Goal: Use online tool/utility: Use online tool/utility

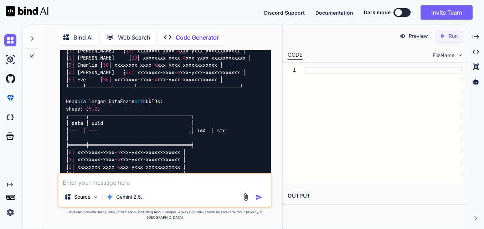
scroll to position [1267, 0]
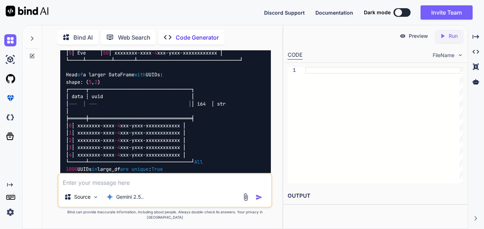
click at [29, 55] on icon at bounding box center [32, 56] width 6 height 6
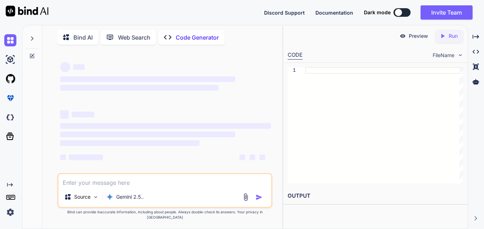
scroll to position [0, 0]
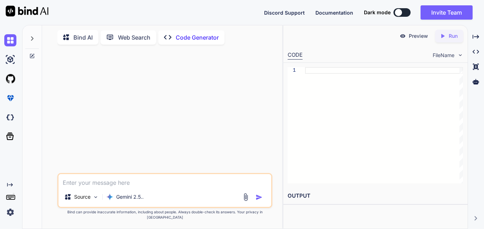
click at [30, 36] on icon at bounding box center [32, 39] width 6 height 6
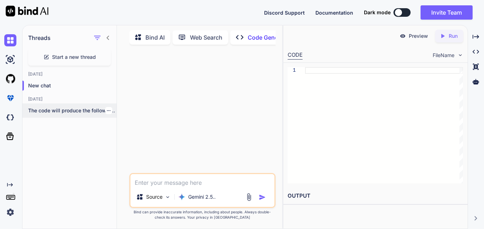
click at [68, 111] on p "The code will produce the following output...." at bounding box center [72, 110] width 88 height 7
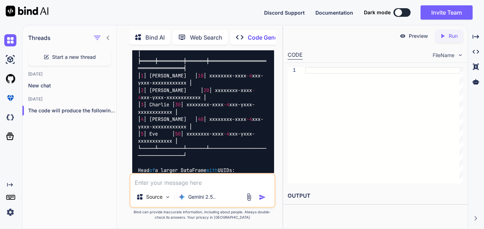
scroll to position [1558, 0]
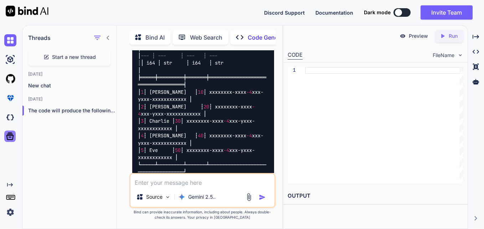
click at [11, 137] on icon at bounding box center [9, 136] width 7 height 7
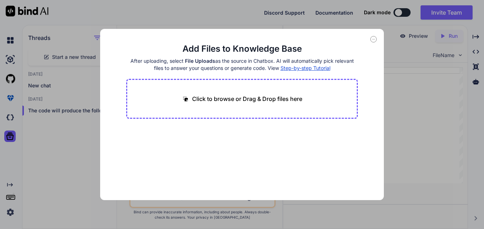
click at [372, 39] on icon at bounding box center [374, 39] width 6 height 6
type textarea "x"
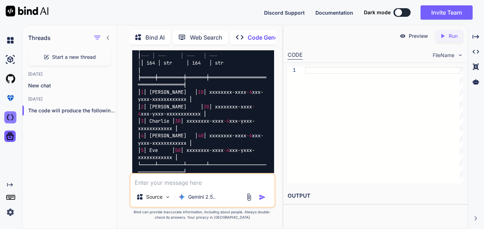
click at [9, 118] on img at bounding box center [10, 117] width 12 height 12
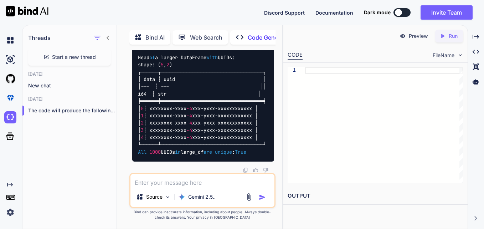
scroll to position [1722, 0]
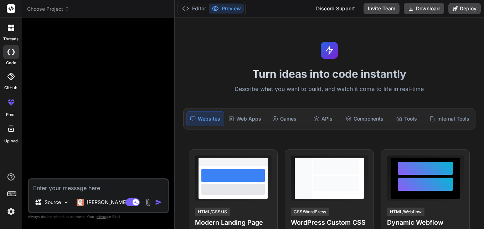
type textarea "x"
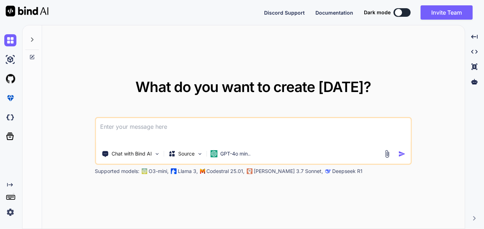
click at [9, 210] on img at bounding box center [10, 212] width 12 height 12
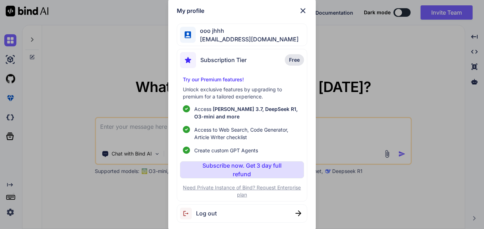
click at [302, 10] on img at bounding box center [303, 10] width 9 height 9
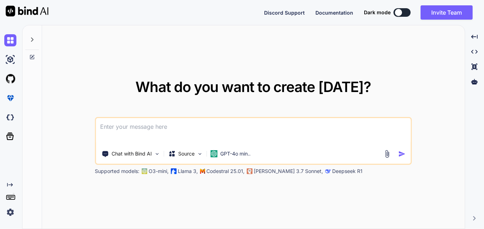
click at [32, 37] on icon at bounding box center [32, 40] width 6 height 6
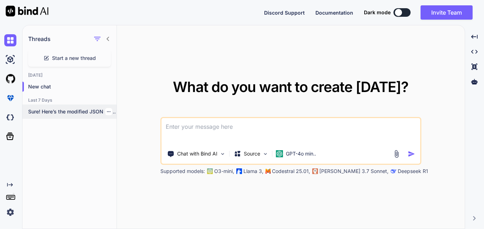
click at [76, 115] on p "Sure! Here’s the modified JSON structure with..." at bounding box center [72, 111] width 88 height 7
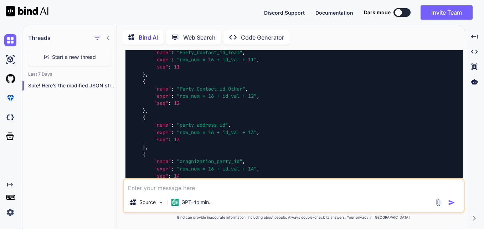
scroll to position [3513, 0]
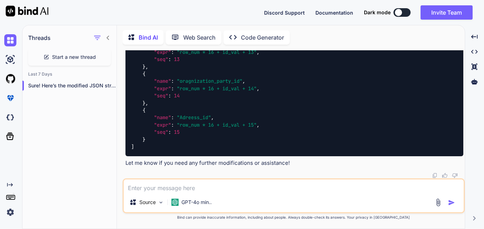
click at [226, 188] on textarea at bounding box center [294, 185] width 340 height 13
type textarea "x"
type textarea "n"
type textarea "x"
type textarea "no"
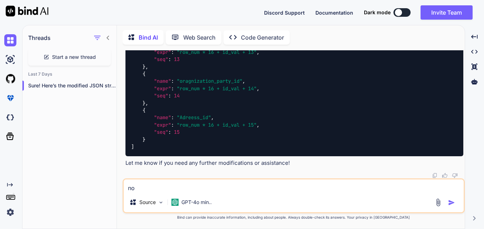
type textarea "x"
type textarea "now"
type textarea "x"
type textarea "now"
type textarea "x"
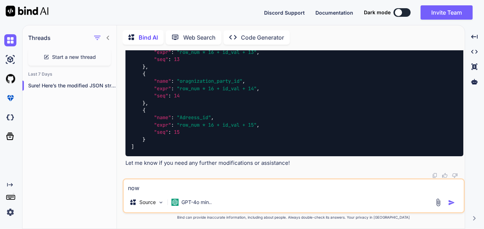
type textarea "now c"
type textarea "x"
type textarea "now cr"
type textarea "x"
type textarea "now cre"
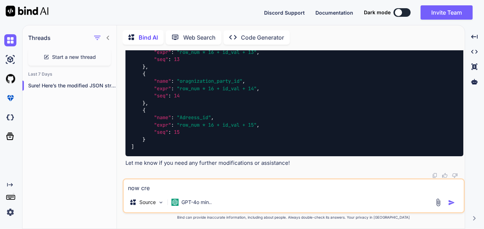
type textarea "x"
type textarea "now crea"
type textarea "x"
type textarea "now creat"
type textarea "x"
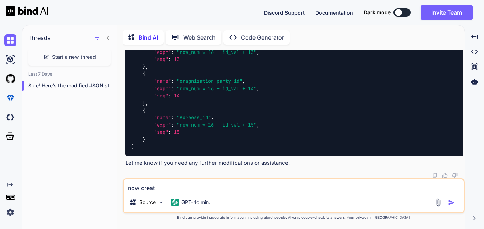
type textarea "now create"
type textarea "x"
type textarea "now create"
type textarea "x"
type textarea "now create a"
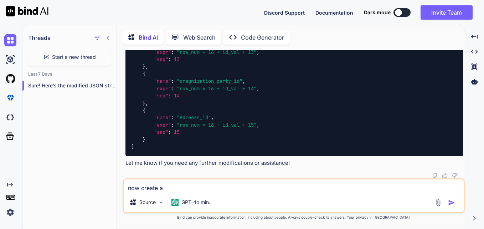
type textarea "x"
type textarea "now create a"
type textarea "x"
type textarea "now create a s"
type textarea "x"
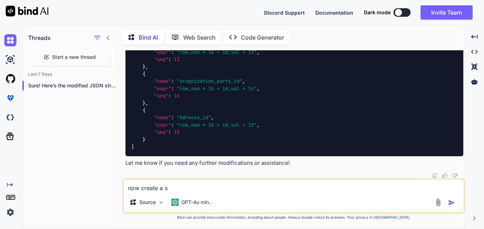
type textarea "now create a si"
type textarea "x"
type textarea "now create a sim"
type textarea "x"
type textarea "now create a simi"
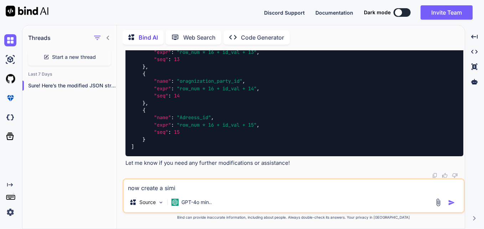
type textarea "x"
type textarea "now create a simil"
type textarea "x"
type textarea "now create a [PERSON_NAME]"
type textarea "x"
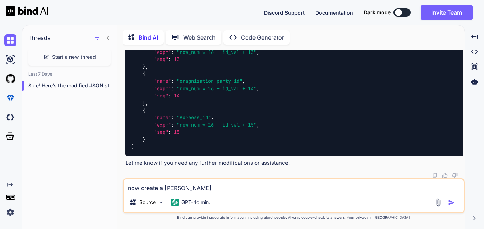
type textarea "now create a similar"
type textarea "x"
type textarea "now create a similar"
type textarea "x"
type textarea "now create a similar j"
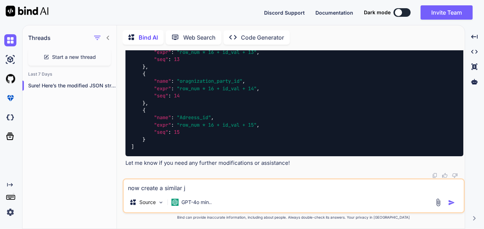
type textarea "x"
type textarea "now create a similar js"
type textarea "x"
type textarea "now create a similar jso"
type textarea "x"
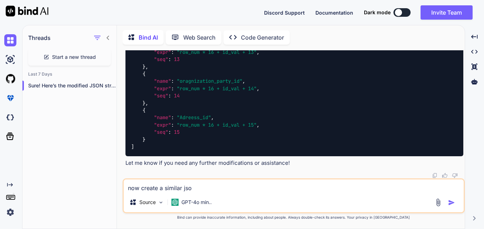
type textarea "now create a similar json"
type textarea "x"
type textarea "now create a similar json"
type textarea "x"
type textarea "now create a similar json b"
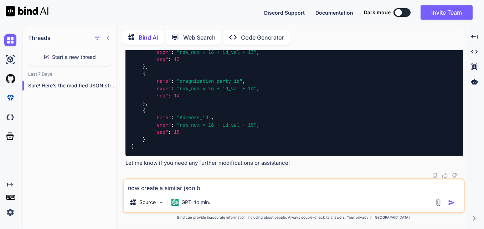
type textarea "x"
type textarea "now create a similar json ba"
type textarea "x"
type textarea "now create a similar json bas"
type textarea "x"
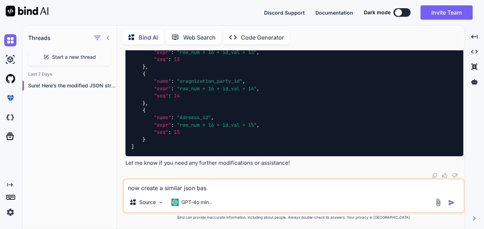
type textarea "now create a similar json base"
type textarea "x"
type textarea "now create a similar json based"
type textarea "x"
type textarea "now create a similar json based"
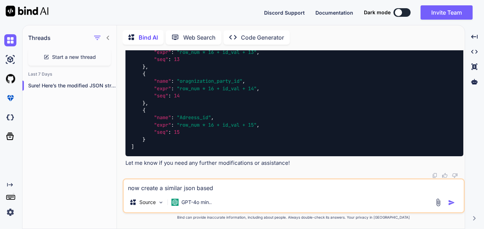
type textarea "x"
type textarea "now create a similar json based o"
type textarea "x"
type textarea "now create a similar json based on"
type textarea "x"
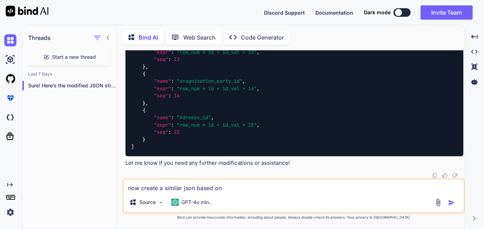
type textarea "now create a similar json based on"
type textarea "x"
type textarea "now create a similar json based on t"
type textarea "x"
type textarea "now create a similar json based on th"
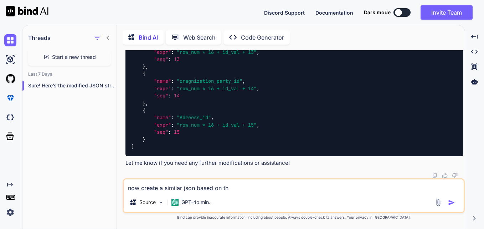
type textarea "x"
type textarea "now create a similar json based on the"
type textarea "x"
type textarea "now create a similar json based on the"
type textarea "x"
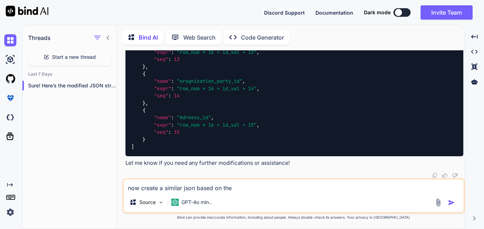
type textarea "now create a similar json based on the q"
type textarea "x"
type textarea "now create a similar json based on the qu"
type textarea "x"
type textarea "now create a similar json based on the que"
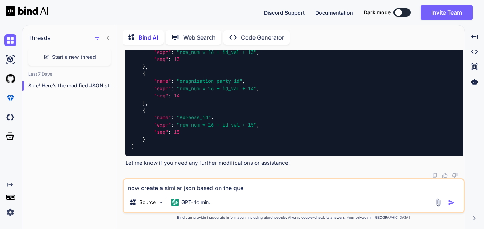
type textarea "x"
type textarea "now create a similar json based on the quer"
type textarea "x"
type textarea "now create a similar json based on the query"
type textarea "x"
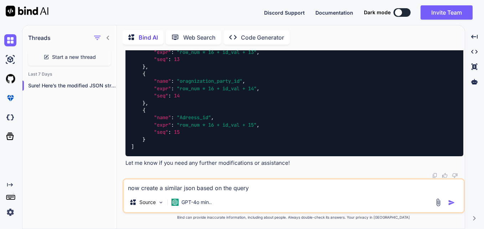
type textarea "now create a similar json based on the query"
type textarea "x"
type textarea "now create a similar json based on the query b"
type textarea "x"
type textarea "now create a similar json based on the query be"
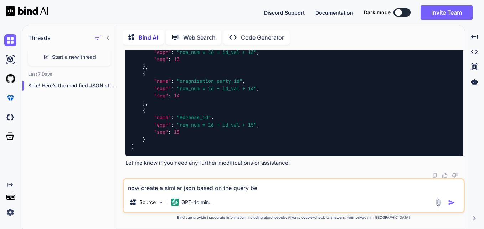
type textarea "x"
type textarea "now create a similar json based on the query bel"
type textarea "x"
type textarea "now create a similar json based on the query belo"
type textarea "x"
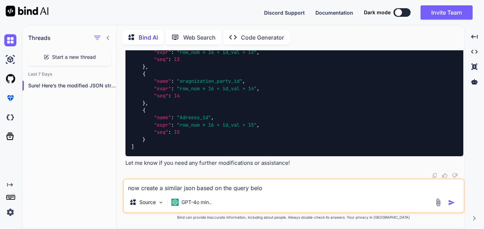
type textarea "now create a similar json based on the query below"
type textarea "x"
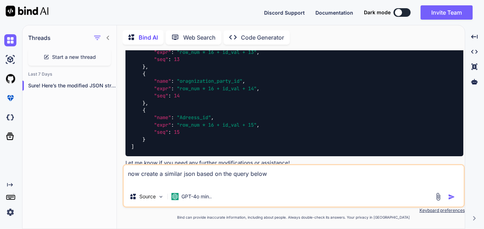
paste textarea "select *, row_number() over (partition by id_val order by id_val desc)* 136 + i…"
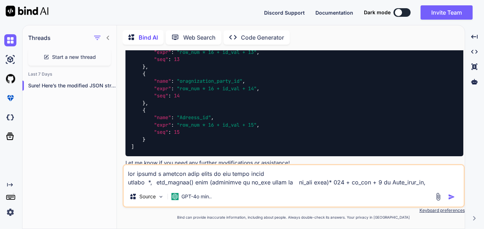
scroll to position [1054, 0]
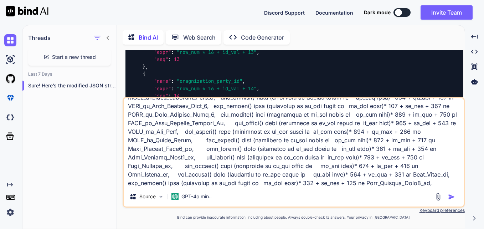
type textarea "now create a similar json based on the query below select *, row_number() over …"
click at [450, 198] on img "button" at bounding box center [451, 196] width 7 height 7
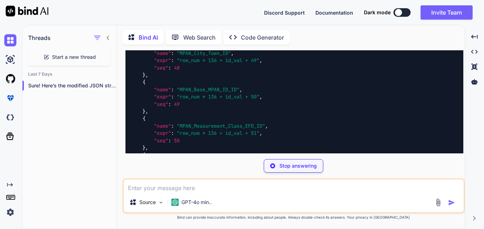
scroll to position [6387, 0]
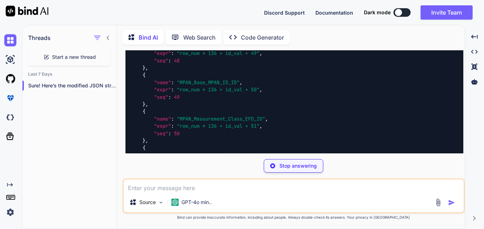
click at [242, 152] on span ""MPAN_REGO_Accreditation_Number_ID"" at bounding box center [227, 155] width 100 height 6
copy span "MPAN_REGO_Accreditation_Number_ID"
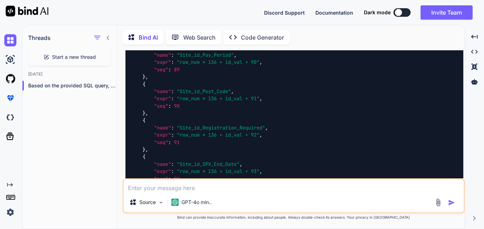
scroll to position [8115, 0]
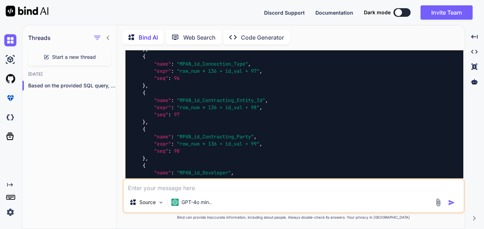
click at [192, 189] on textarea at bounding box center [294, 185] width 340 height 13
click at [156, 195] on p "Open in Editor" at bounding box center [149, 198] width 34 height 7
click at [152, 195] on p "Open in Editor" at bounding box center [149, 198] width 34 height 7
click at [130, 196] on icon "Created with Pixso." at bounding box center [128, 198] width 5 height 5
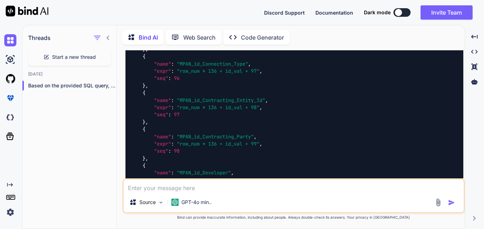
click at [234, 180] on textarea at bounding box center [294, 185] width 340 height 13
type textarea "continue"
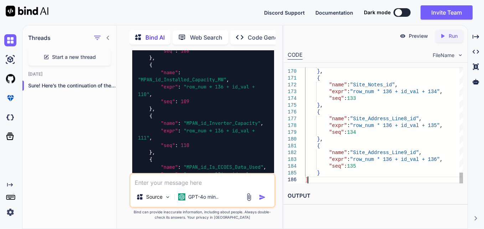
scroll to position [0, 0]
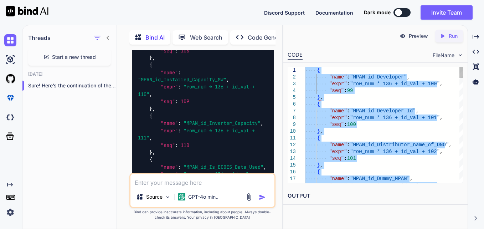
drag, startPoint x: 310, startPoint y: 180, endPoint x: 311, endPoint y: 30, distance: 149.8
type textarea "{ "name": "MPAN_id_Developer", "expr": "row_num * 136 + id_val + 100", "seq": 9…"
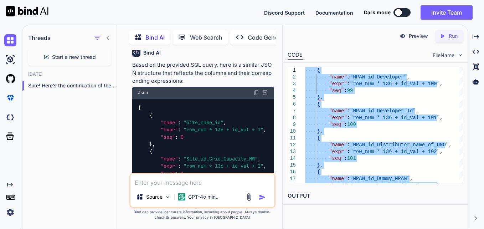
scroll to position [6752, 0]
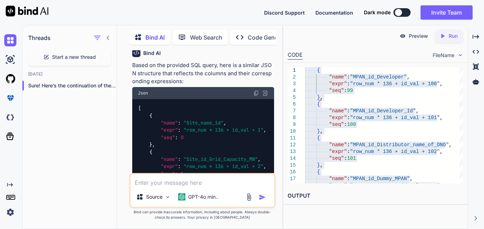
drag, startPoint x: 205, startPoint y: 145, endPoint x: 174, endPoint y: 116, distance: 42.2
click at [174, 134] on span ""seq"" at bounding box center [168, 137] width 14 height 6
click at [258, 90] on img at bounding box center [257, 93] width 6 height 6
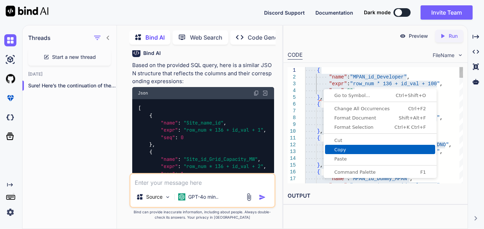
click at [351, 147] on span "Copy" at bounding box center [380, 149] width 110 height 5
